Goal: Find specific page/section: Find specific page/section

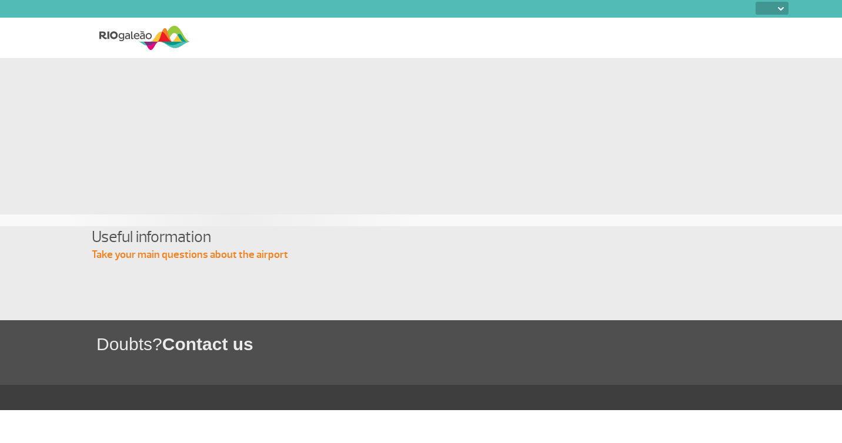
select select
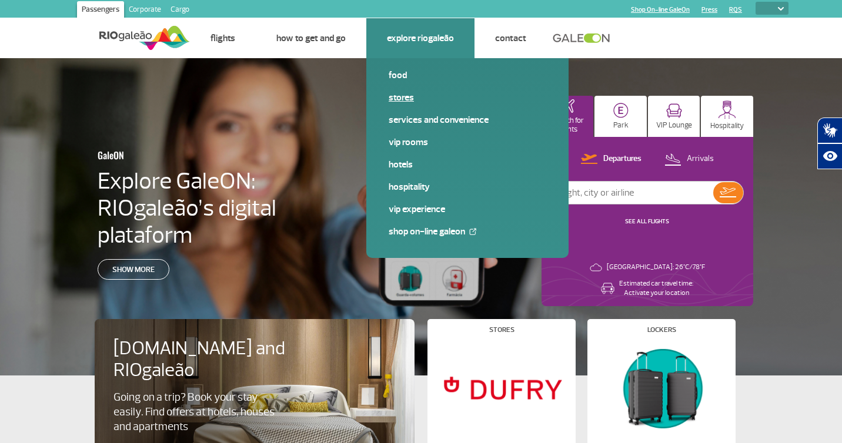
click at [402, 95] on link "Stores" at bounding box center [468, 97] width 158 height 13
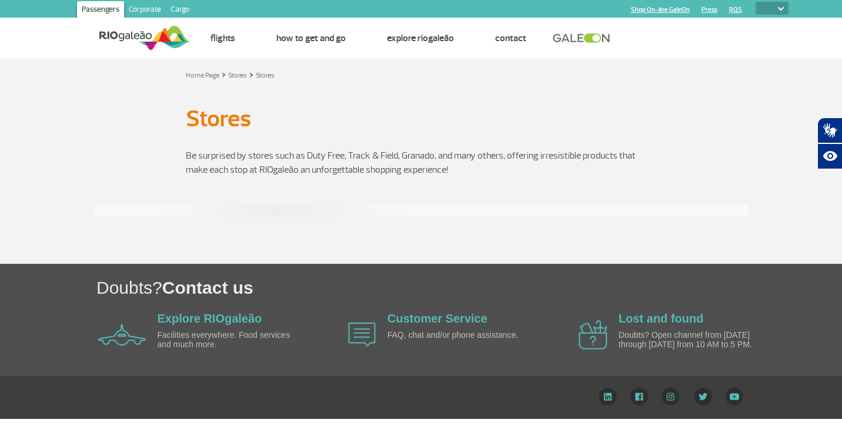
select select
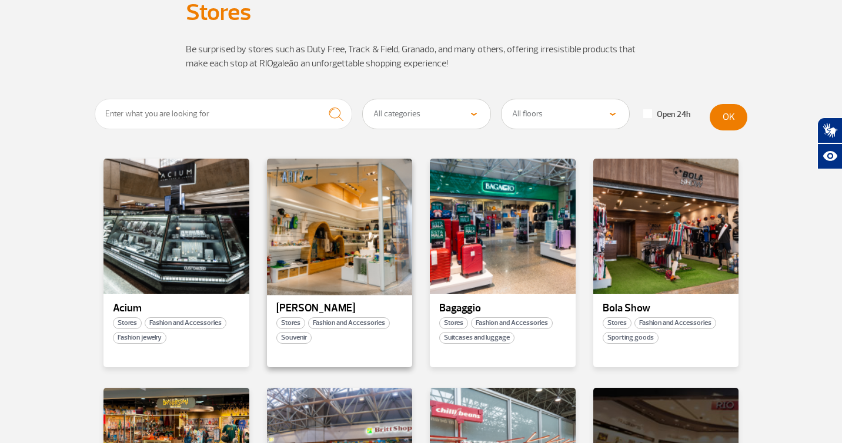
scroll to position [114, 0]
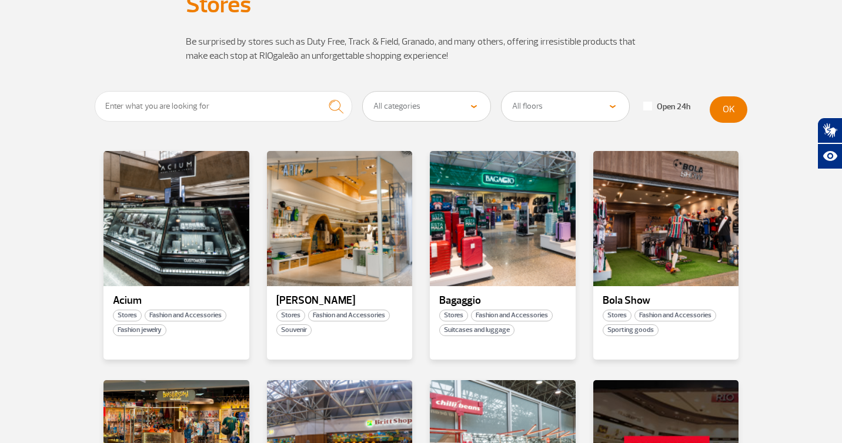
click at [471, 110] on select "All categories Beauty &amp; Cosmetics Electronics Books and Magazines Fashion a…" at bounding box center [427, 106] width 128 height 29
select select "29"
click at [728, 111] on button "OK" at bounding box center [729, 109] width 38 height 26
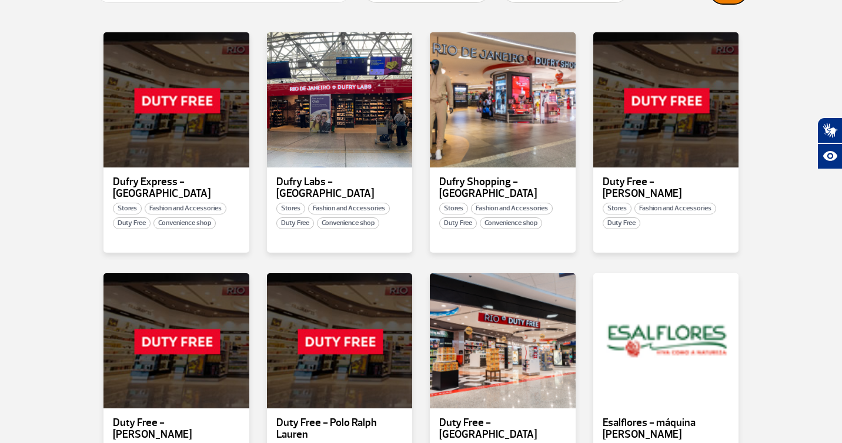
scroll to position [230, 0]
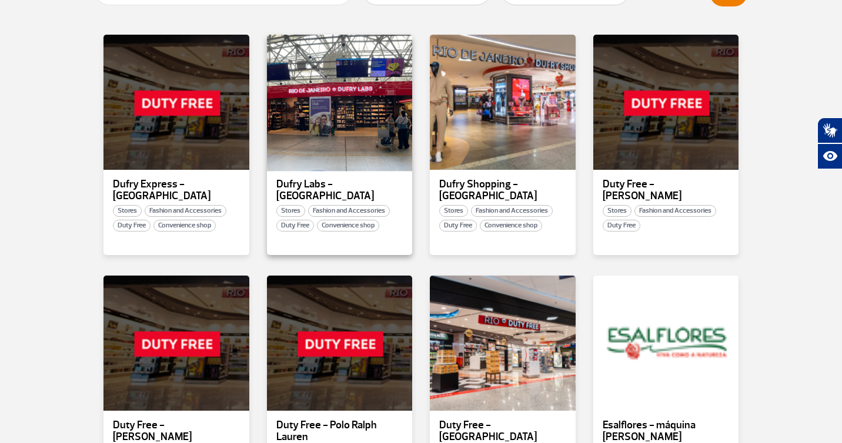
click at [348, 120] on div at bounding box center [339, 103] width 148 height 138
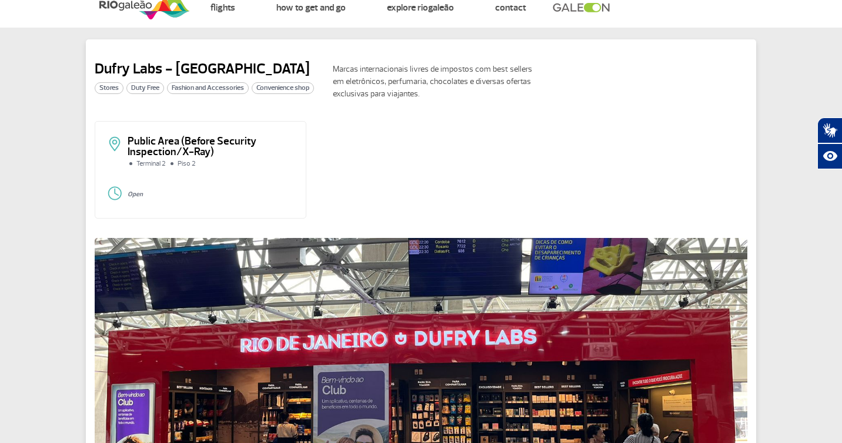
scroll to position [32, 0]
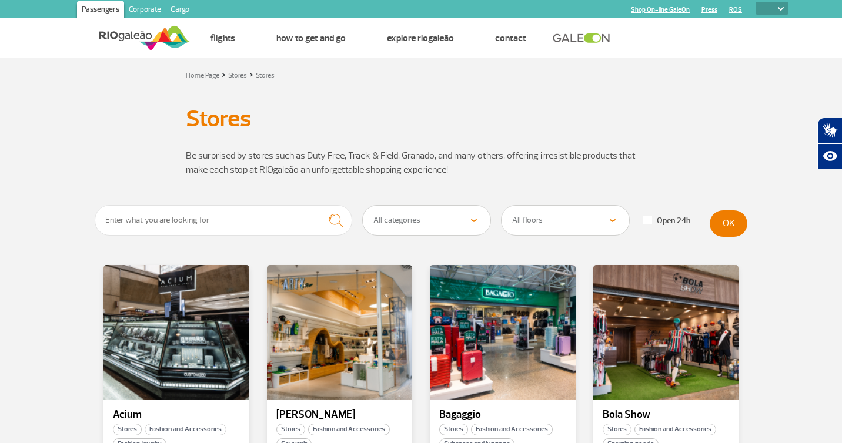
click at [470, 219] on select "All categories Beauty &amp; Cosmetics Electronics Books and Magazines Fashion a…" at bounding box center [427, 220] width 128 height 29
select select "331"
click at [734, 230] on button "OK" at bounding box center [729, 223] width 38 height 26
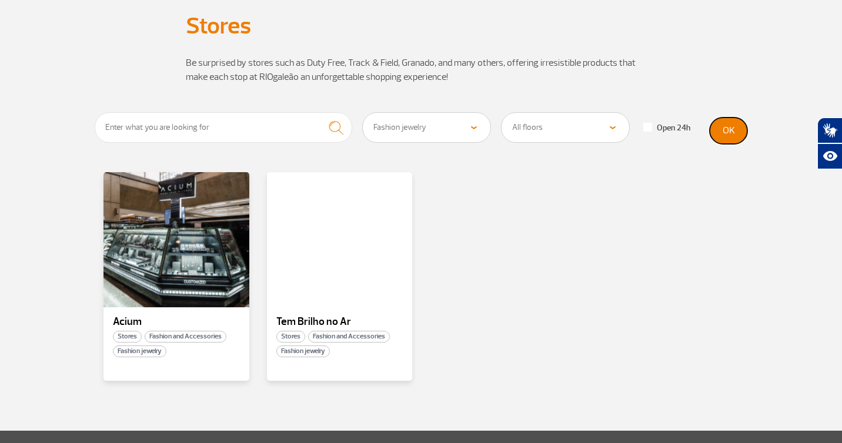
scroll to position [176, 0]
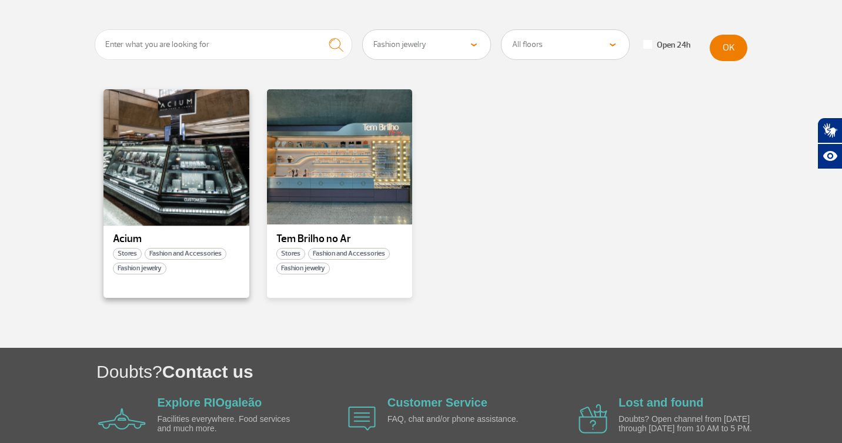
click at [196, 177] on div at bounding box center [176, 157] width 148 height 138
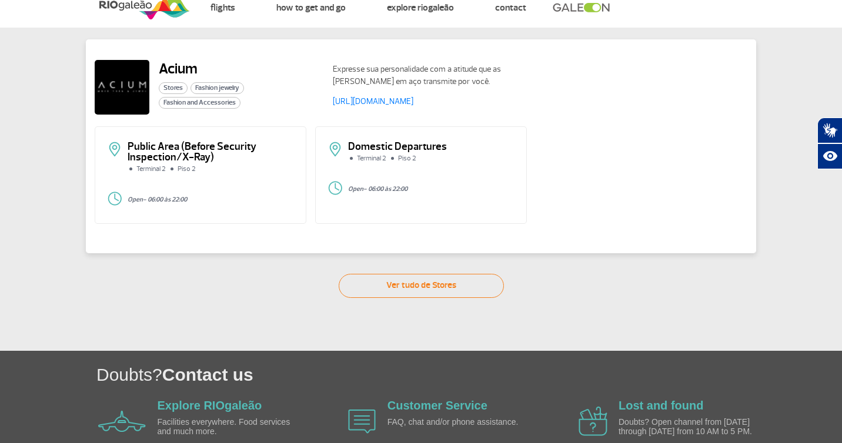
scroll to position [33, 0]
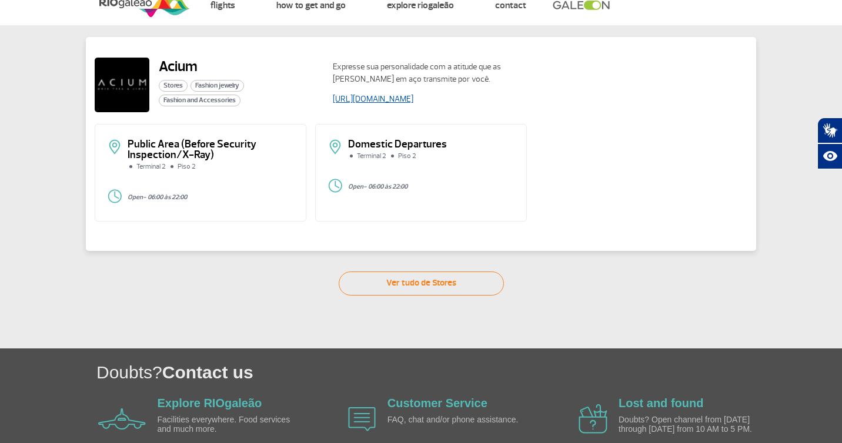
click at [377, 100] on link "https://acium.com.br/" at bounding box center [373, 99] width 81 height 10
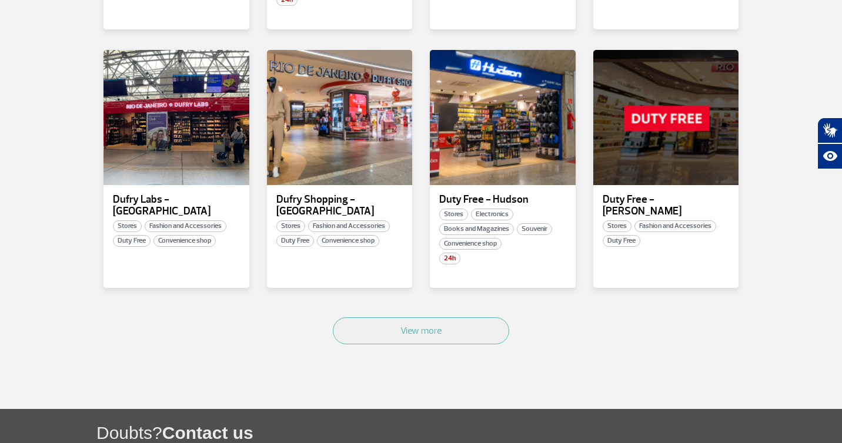
scroll to position [727, 0]
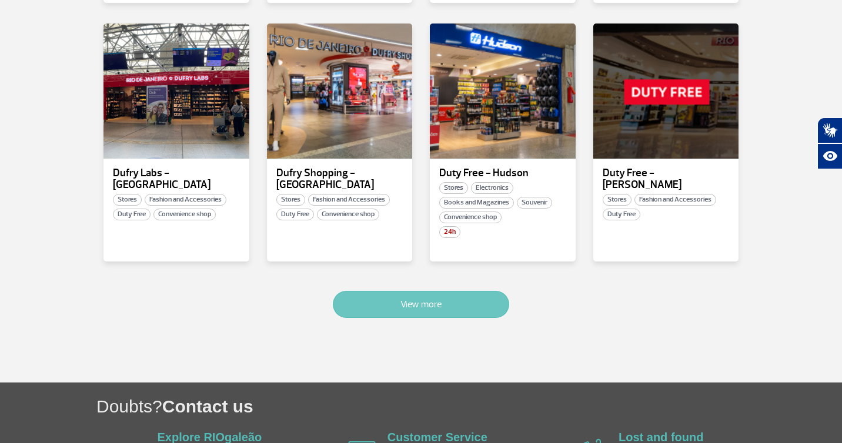
click at [411, 293] on button "View more" at bounding box center [421, 304] width 176 height 27
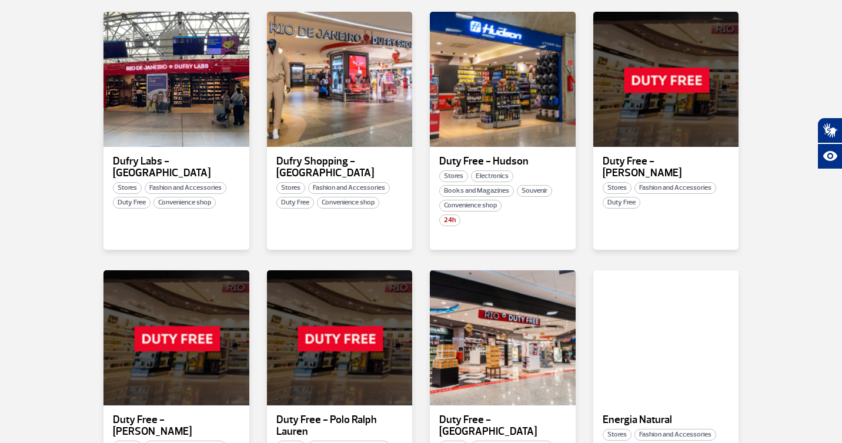
scroll to position [1444, 0]
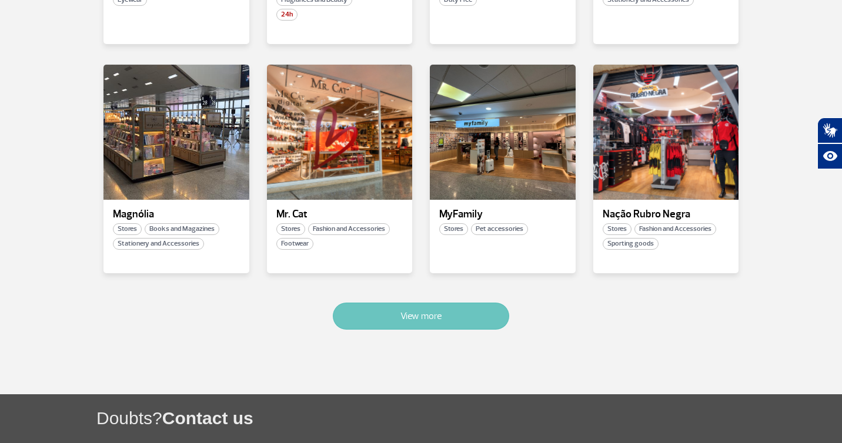
click at [411, 303] on button "View more" at bounding box center [421, 316] width 176 height 27
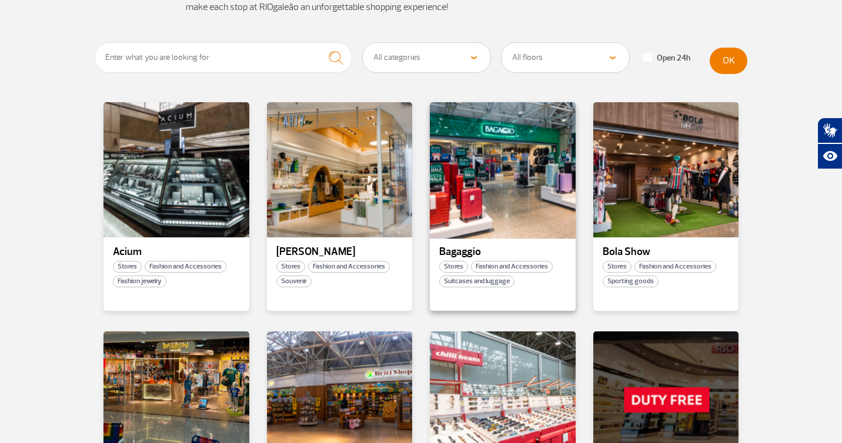
scroll to position [164, 0]
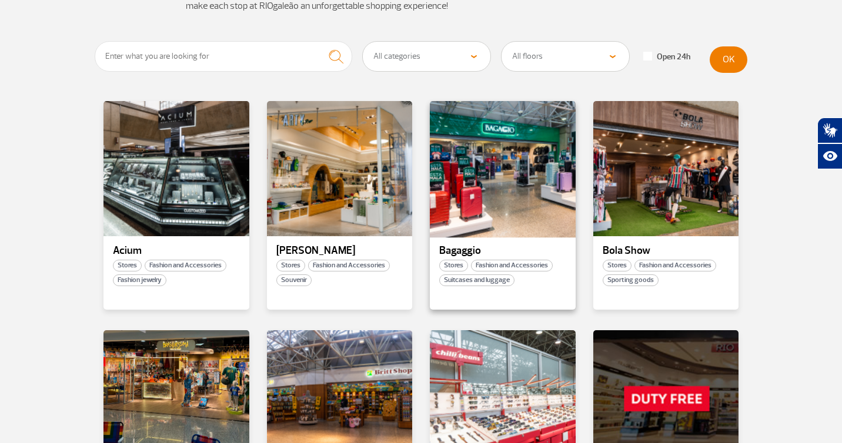
click at [509, 185] on div at bounding box center [503, 169] width 148 height 138
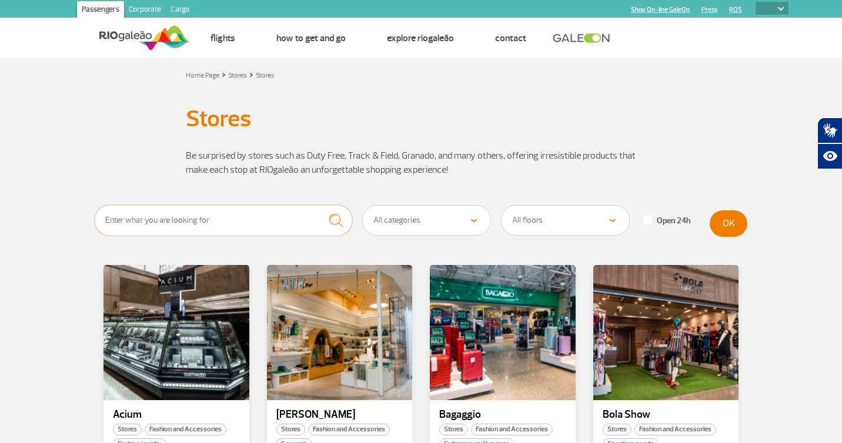
click at [302, 219] on input "text" at bounding box center [223, 220] width 257 height 31
click at [320, 205] on button "submit" at bounding box center [336, 220] width 32 height 31
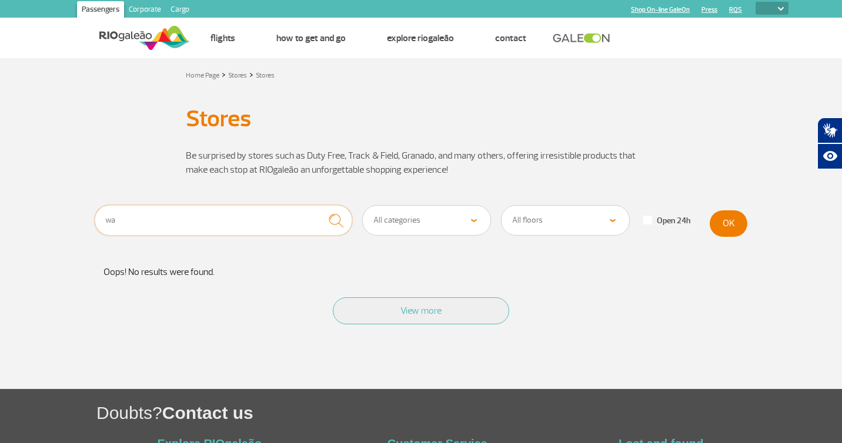
type input "w"
type input "tissot"
click at [320, 205] on button "submit" at bounding box center [336, 220] width 32 height 31
click at [727, 222] on button "OK" at bounding box center [729, 223] width 38 height 26
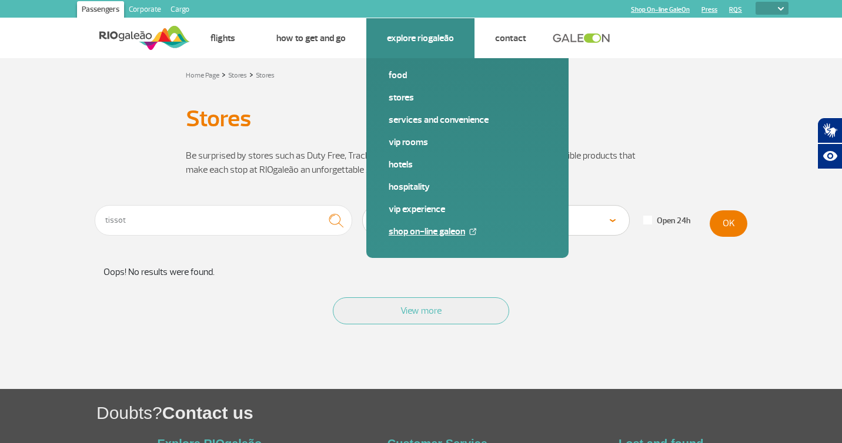
click at [415, 233] on link "Shop On-line GaleOn" at bounding box center [468, 231] width 158 height 13
